Goal: Subscribe to service/newsletter

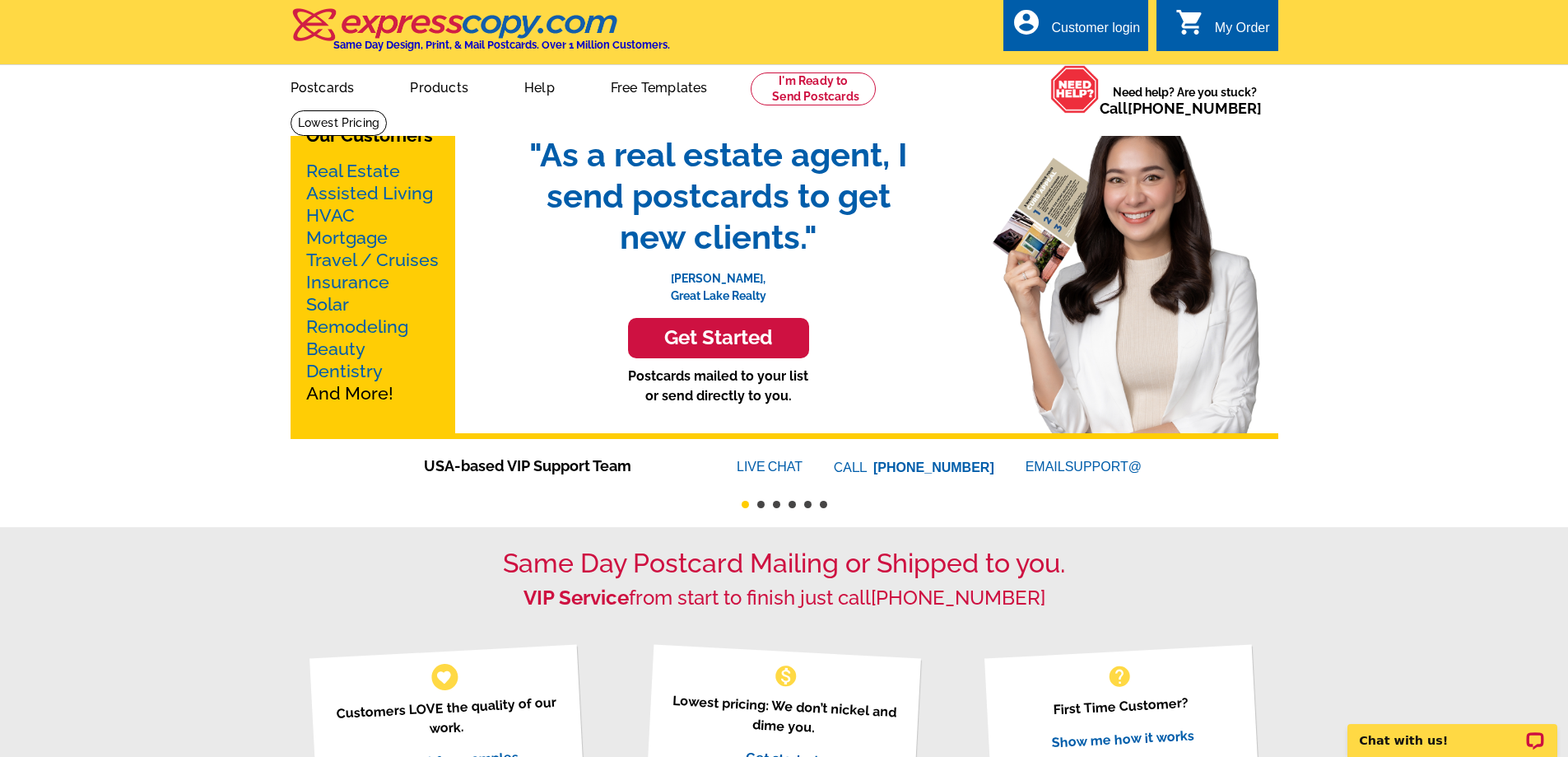
click at [367, 169] on link "Real Estate" at bounding box center [353, 171] width 94 height 21
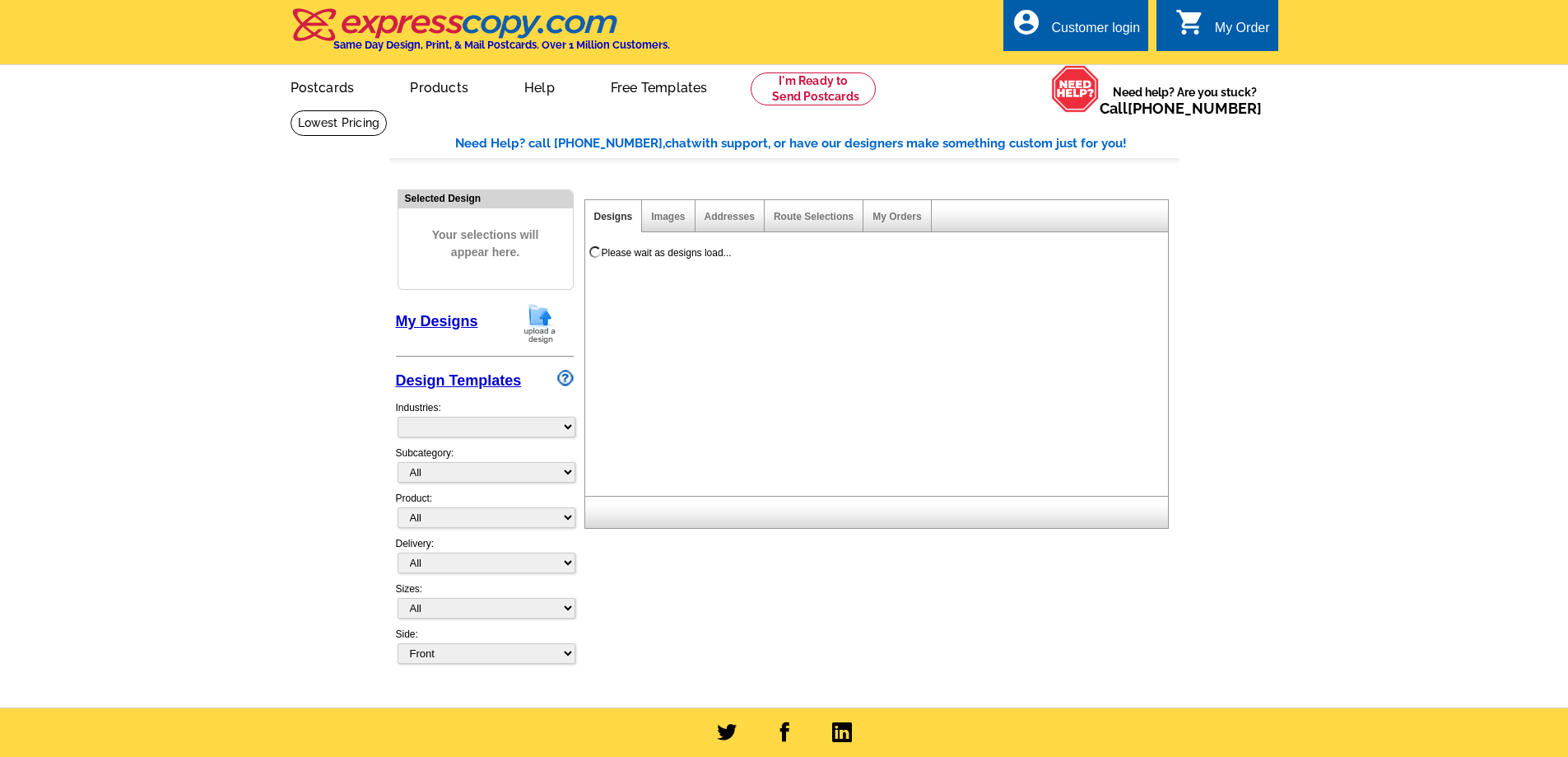
select select "785"
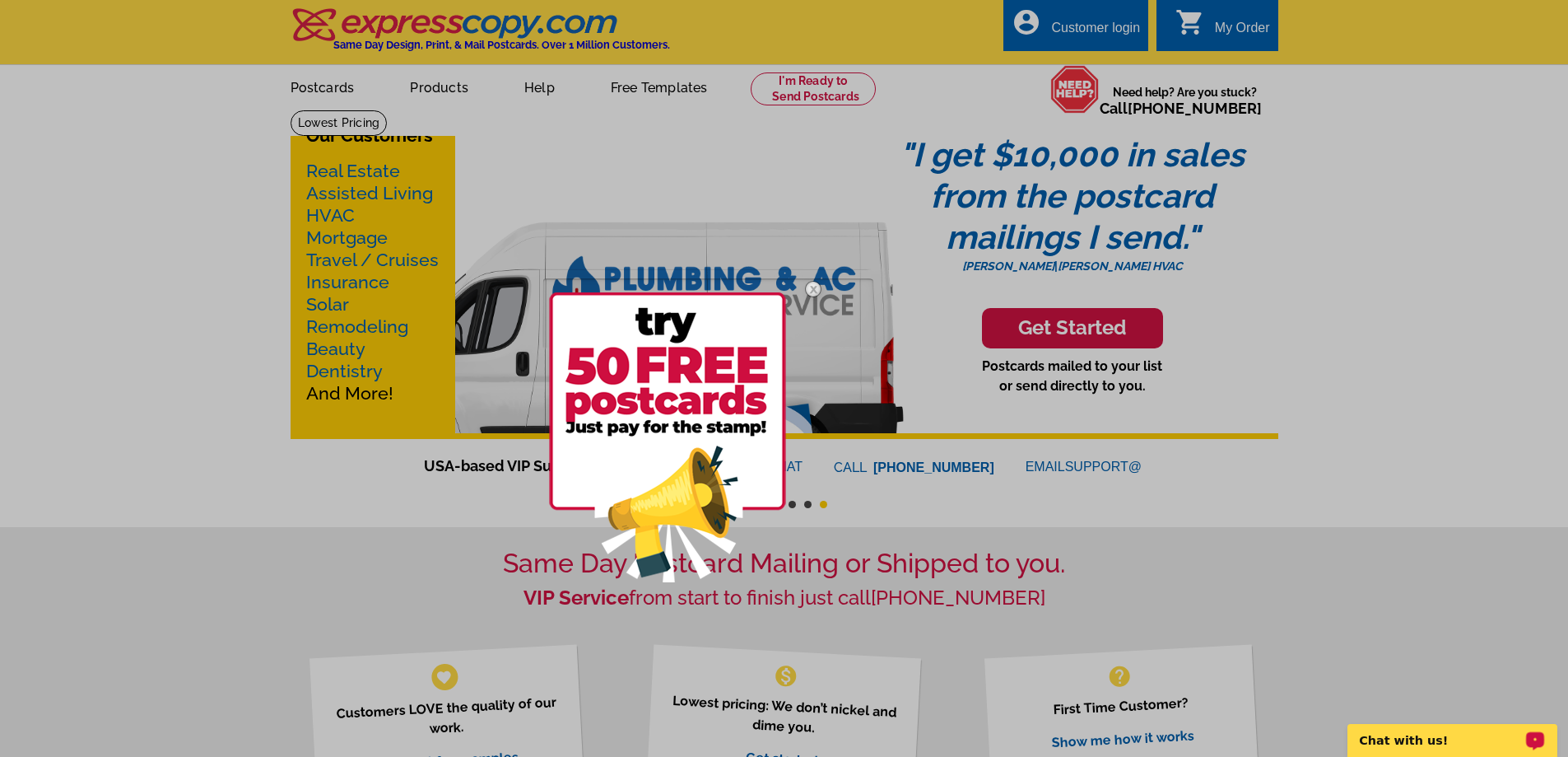
click at [1429, 738] on p "Chat with us!" at bounding box center [1441, 740] width 163 height 13
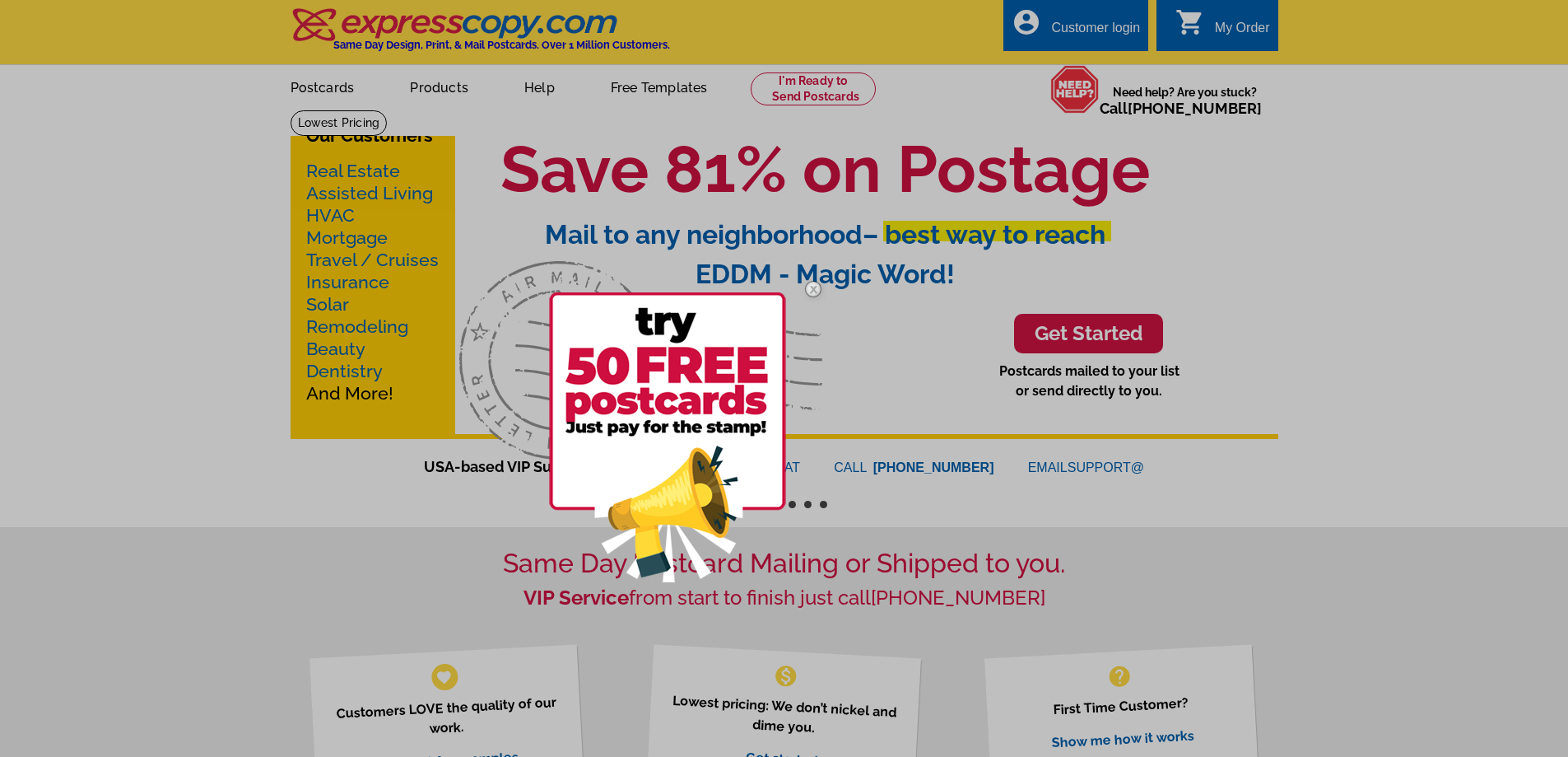
click at [1076, 339] on div at bounding box center [784, 378] width 1568 height 757
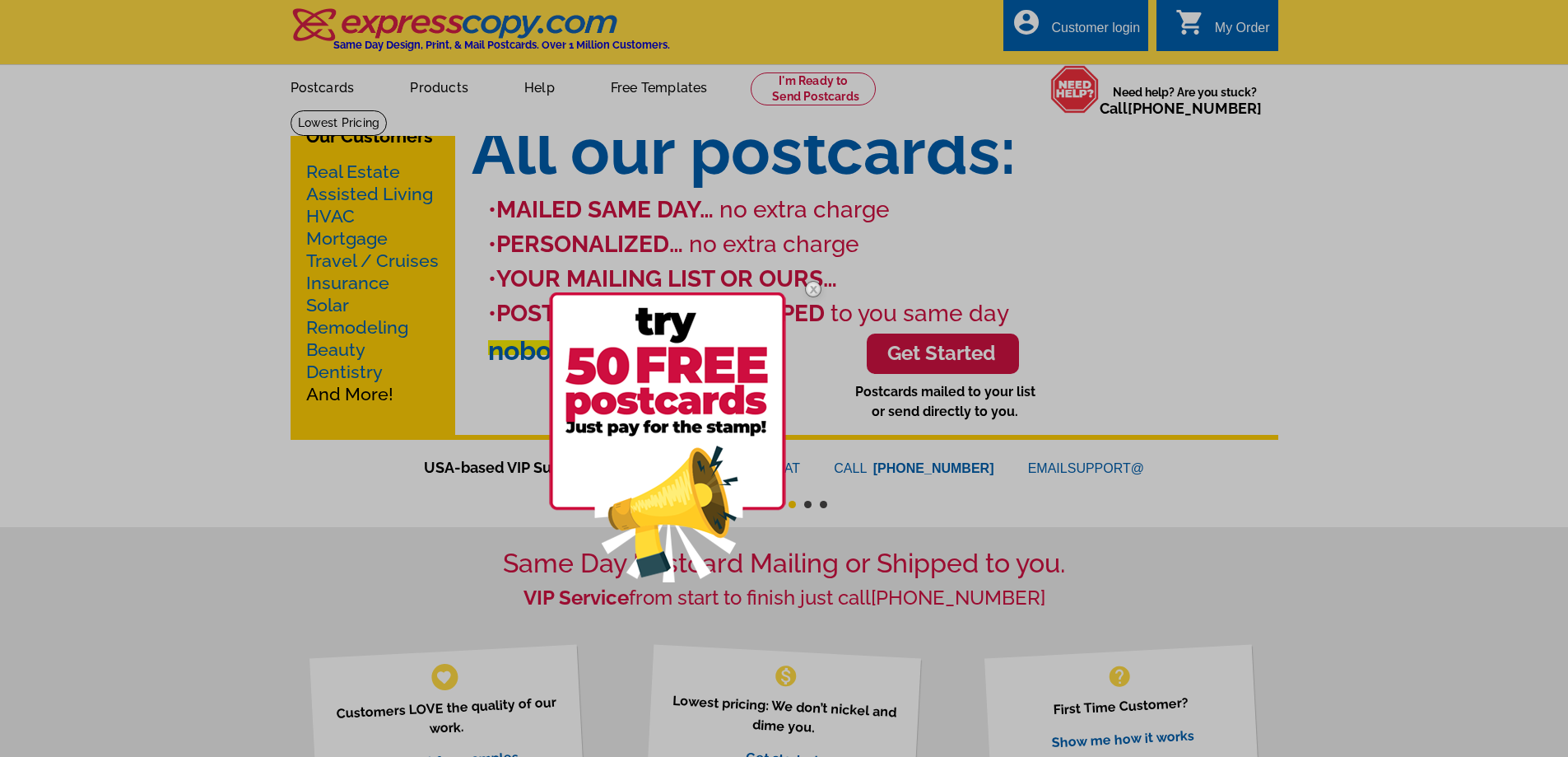
click at [715, 373] on img at bounding box center [667, 437] width 237 height 290
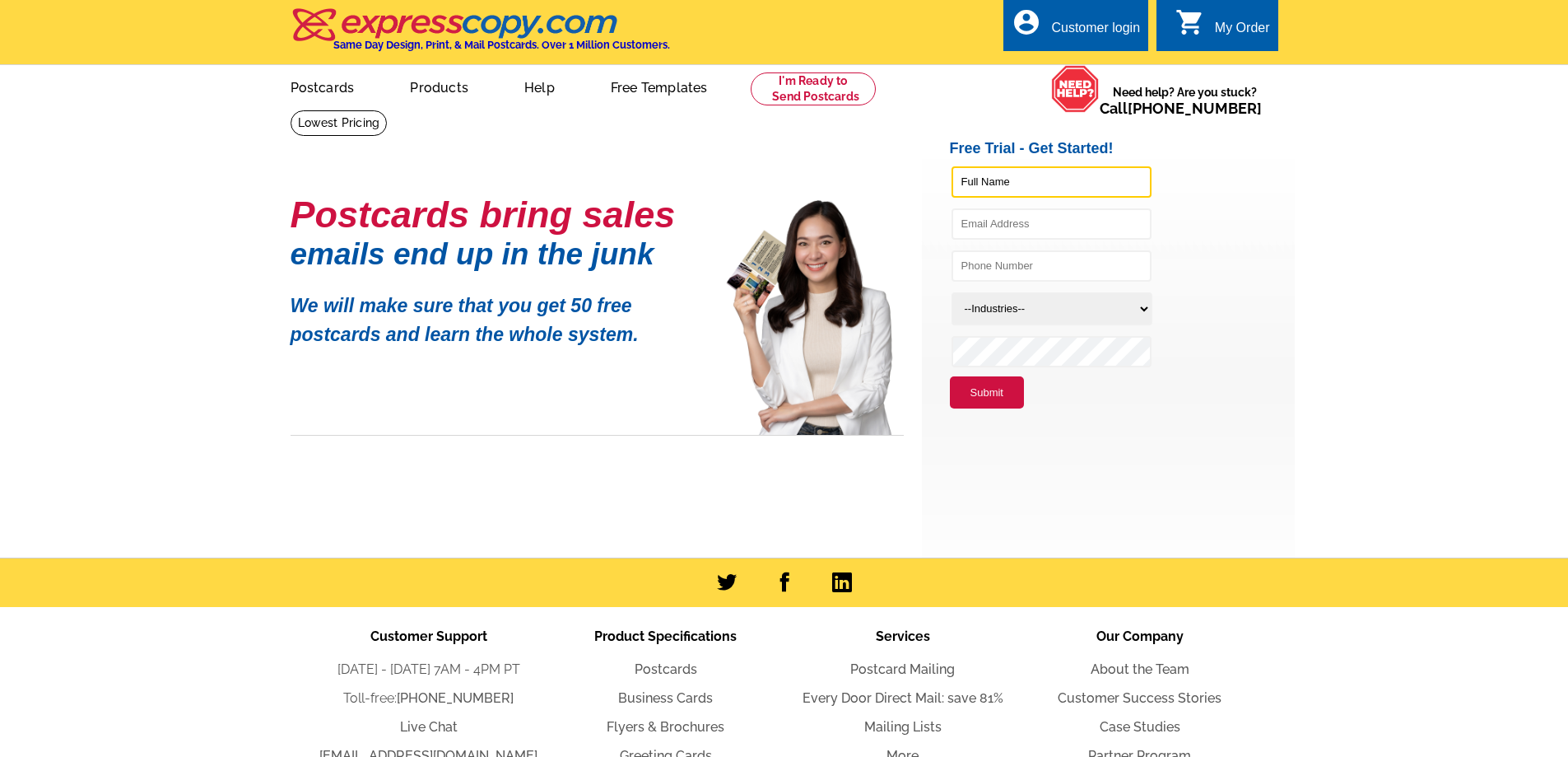
click at [967, 182] on input "text" at bounding box center [1052, 181] width 200 height 32
type input "Brad Atwood"
type input "batwood@meploans.com"
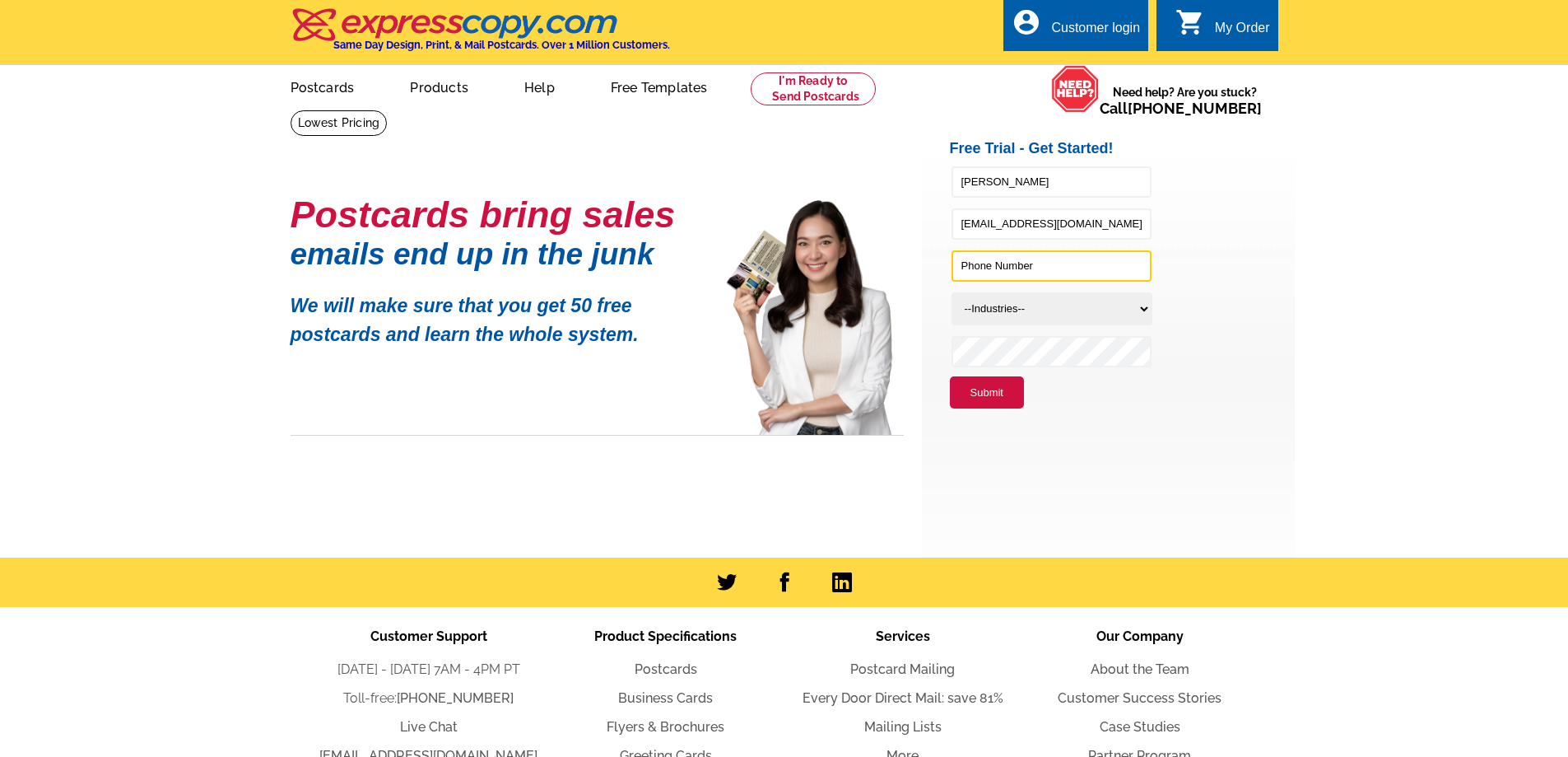
type input "6036740876"
click at [1136, 309] on select "--Industries-- Residential Real Estate Accounting Agriculture Architecture Arts…" at bounding box center [1052, 309] width 201 height 33
select select "774"
click at [952, 293] on select "--Industries-- Residential Real Estate Accounting Agriculture Architecture Arts…" at bounding box center [1052, 309] width 201 height 33
click at [1211, 306] on li "--Industries-- Residential Real Estate Accounting Agriculture Architecture Arts…" at bounding box center [1122, 312] width 345 height 44
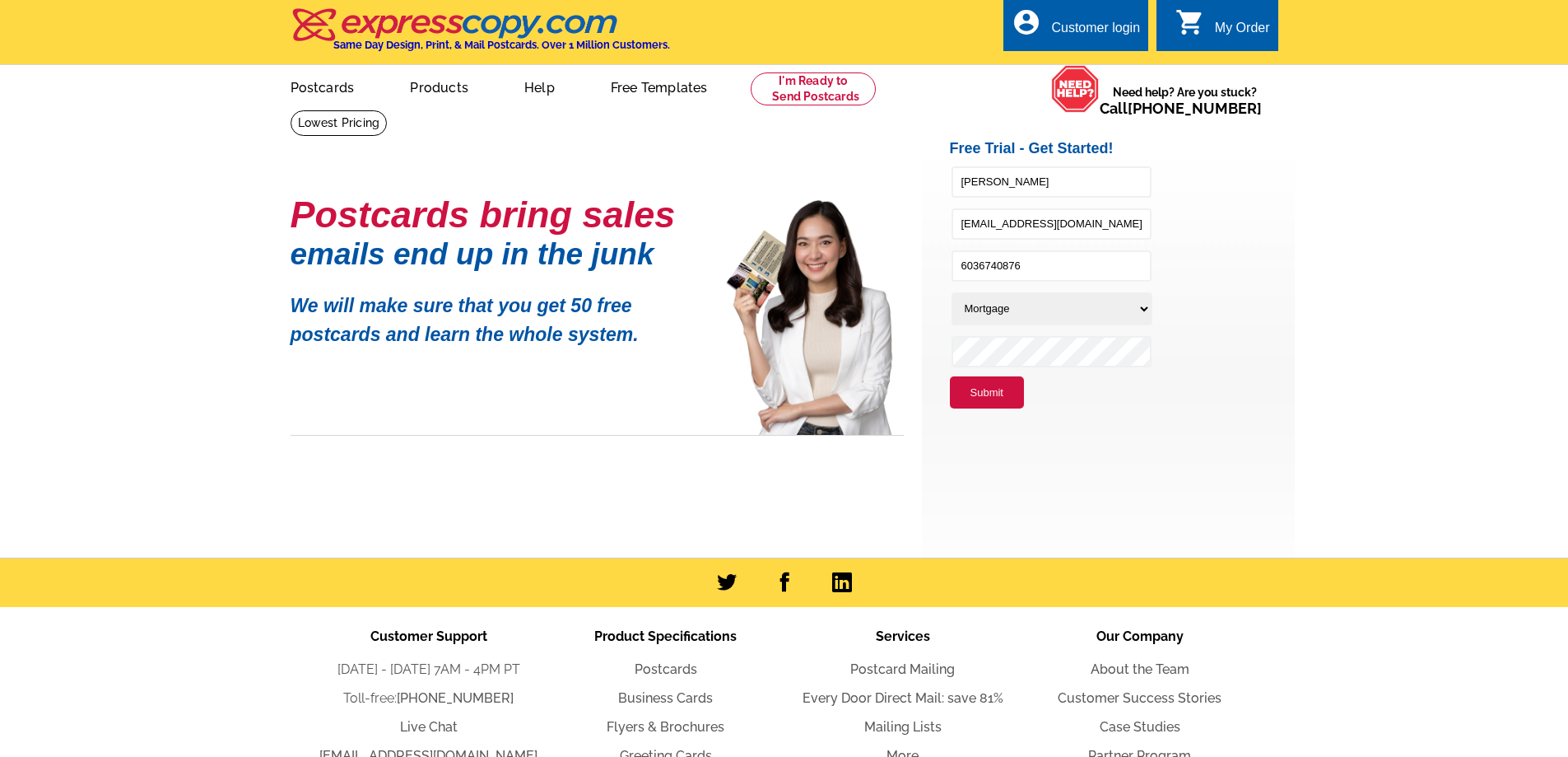
click at [995, 396] on button "Submit" at bounding box center [987, 393] width 74 height 33
